Goal: Navigation & Orientation: Find specific page/section

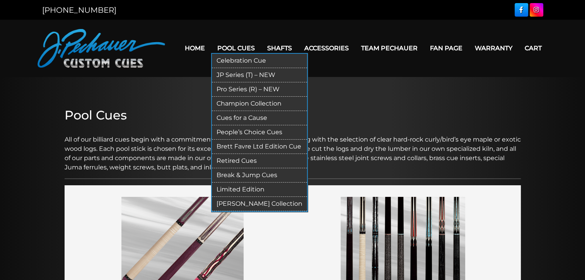
click at [233, 101] on link "Champion Collection" at bounding box center [259, 104] width 95 height 14
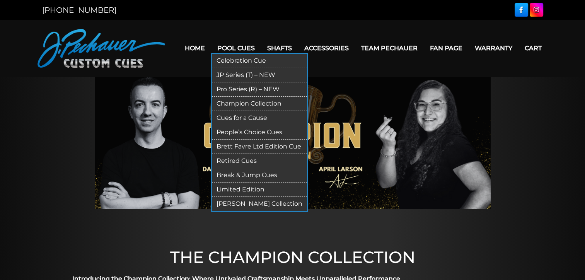
click at [231, 158] on link "Retired Cues" at bounding box center [259, 161] width 95 height 14
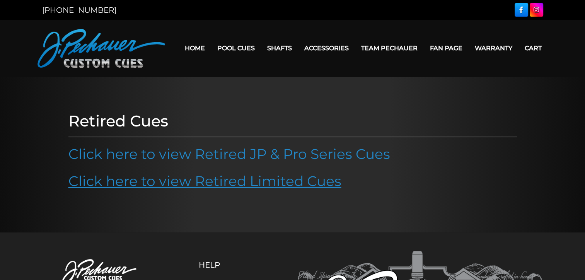
click at [167, 180] on link "Click here to view Retired Limited Cues" at bounding box center [204, 180] width 273 height 17
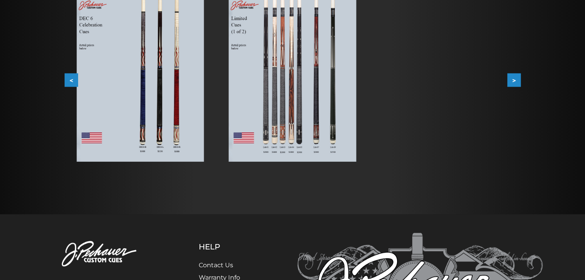
scroll to position [160, 0]
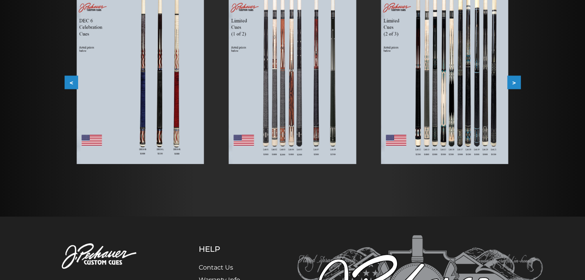
click at [507, 81] on button ">" at bounding box center [514, 82] width 14 height 14
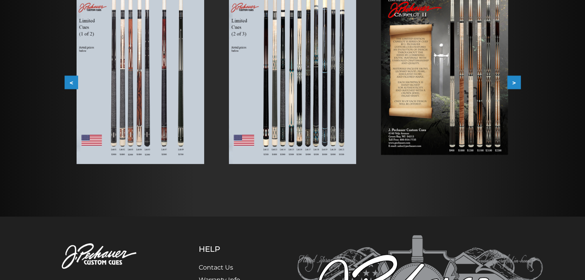
click at [507, 81] on button ">" at bounding box center [514, 82] width 14 height 14
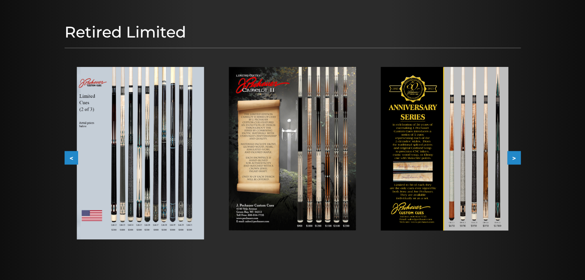
scroll to position [83, 0]
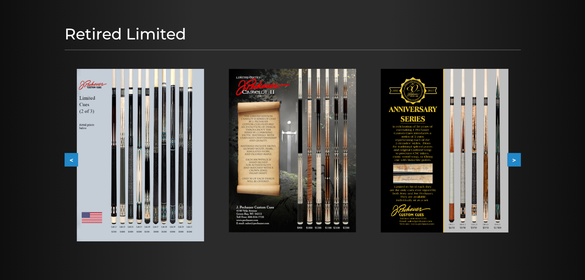
click at [296, 77] on img at bounding box center [292, 150] width 127 height 163
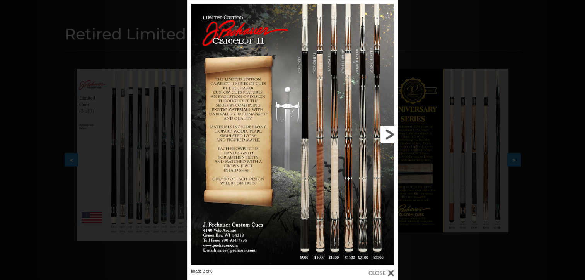
click at [386, 130] on link at bounding box center [350, 134] width 95 height 269
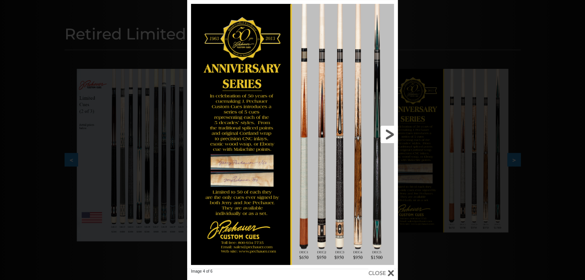
click at [386, 130] on link at bounding box center [350, 134] width 95 height 269
